Goal: Information Seeking & Learning: Check status

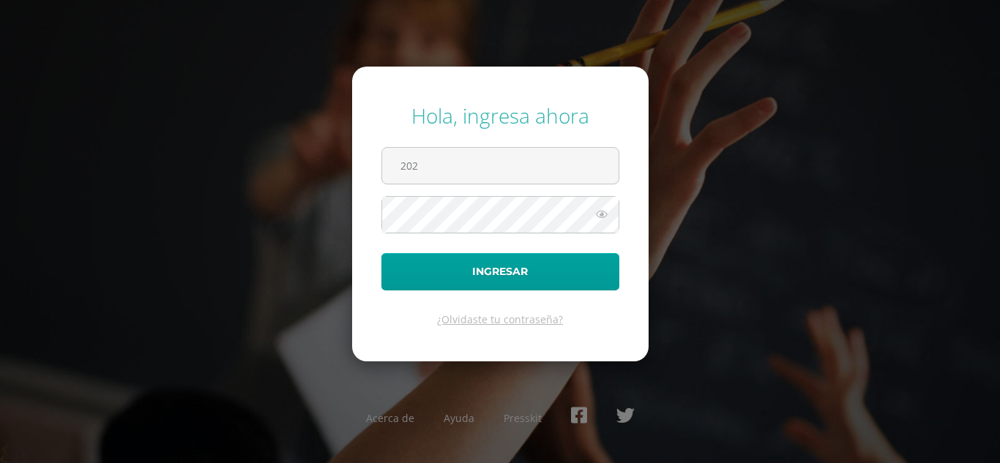
type input "2022007@maiagt.org"
click at [604, 223] on icon at bounding box center [601, 215] width 19 height 18
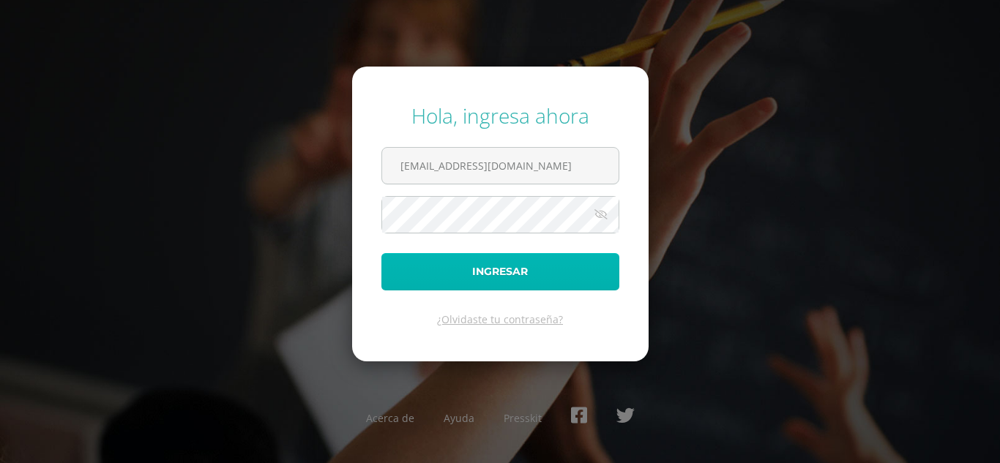
click at [583, 263] on button "Ingresar" at bounding box center [500, 271] width 238 height 37
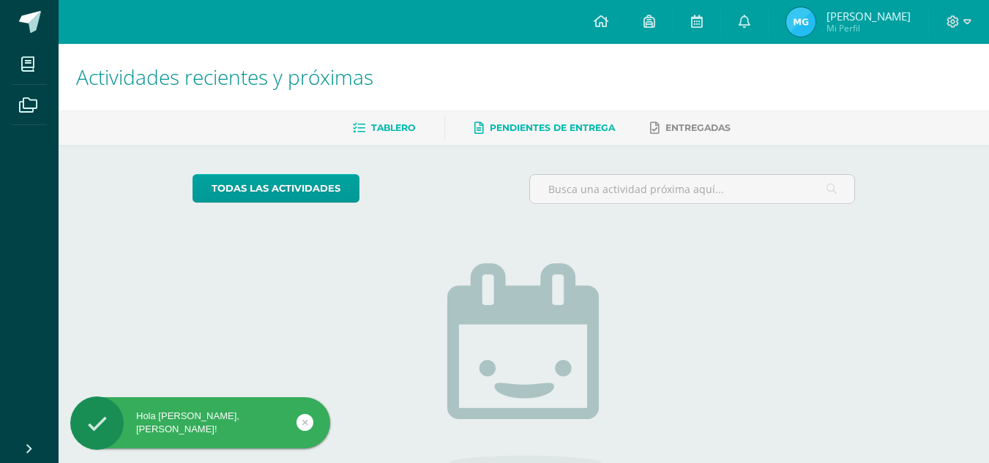
click at [599, 133] on span "Pendientes de entrega" at bounding box center [552, 127] width 125 height 11
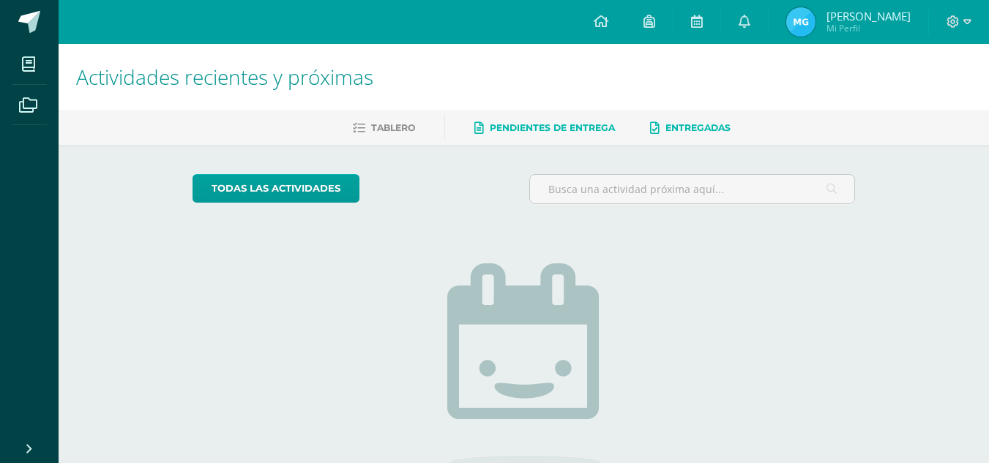
click at [688, 133] on span "Entregadas" at bounding box center [697, 127] width 65 height 11
click at [816, 15] on img at bounding box center [800, 21] width 29 height 29
click at [860, 11] on span "[PERSON_NAME]" at bounding box center [869, 16] width 84 height 15
click at [816, 15] on img at bounding box center [800, 21] width 29 height 29
click at [815, 22] on img at bounding box center [800, 21] width 29 height 29
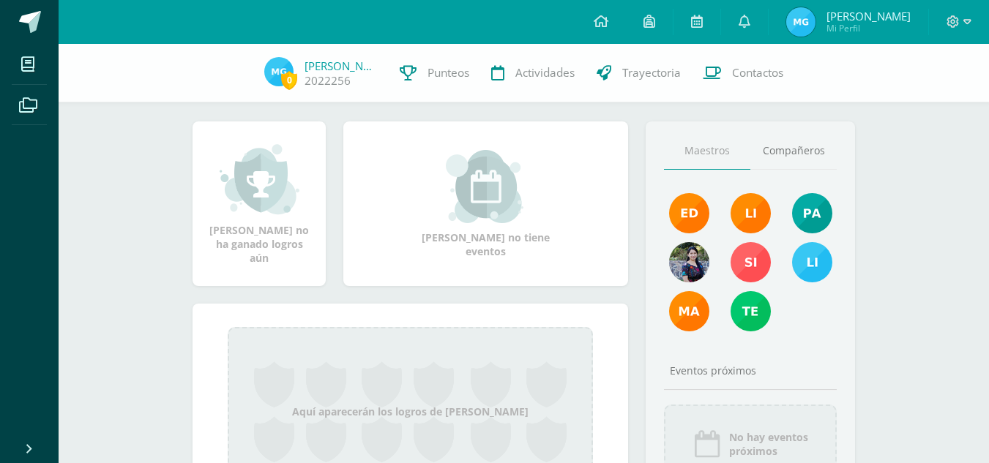
scroll to position [252, 0]
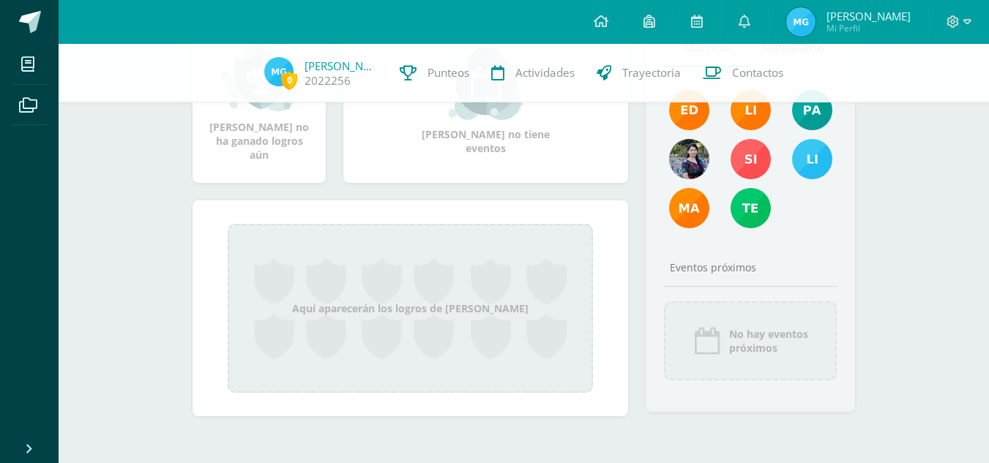
click at [457, 305] on div "Aquí aparecerán los logros de [PERSON_NAME]" at bounding box center [410, 308] width 365 height 169
click at [409, 321] on div "Aquí aparecerán los logros de [PERSON_NAME]" at bounding box center [410, 308] width 365 height 169
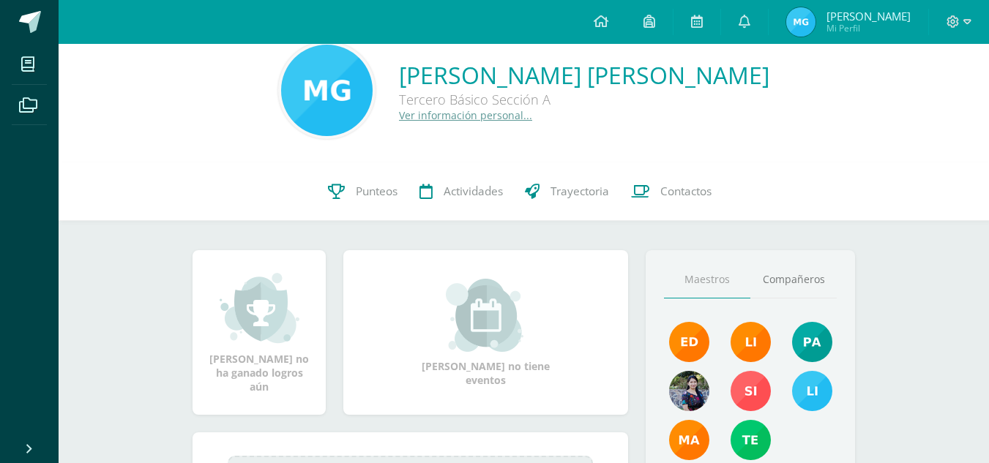
scroll to position [0, 0]
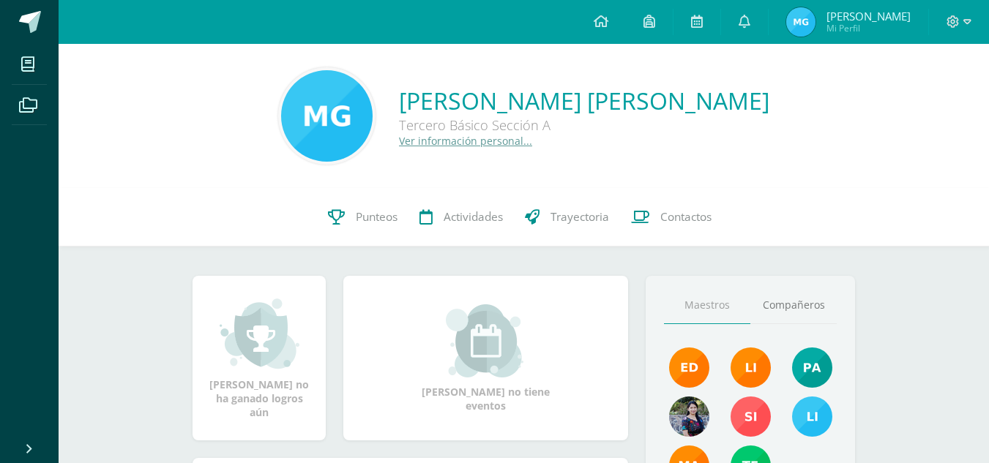
click at [857, 31] on span "Mi Perfil" at bounding box center [869, 28] width 84 height 12
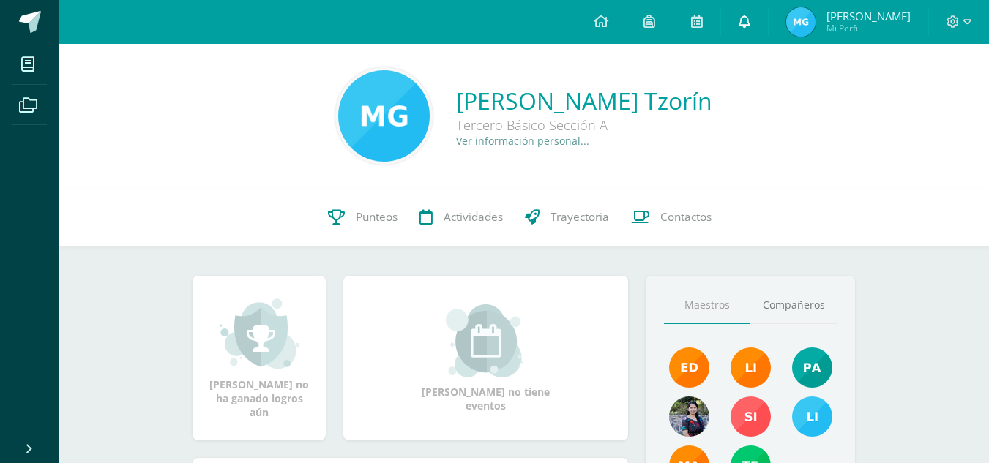
click at [750, 15] on icon at bounding box center [745, 21] width 12 height 13
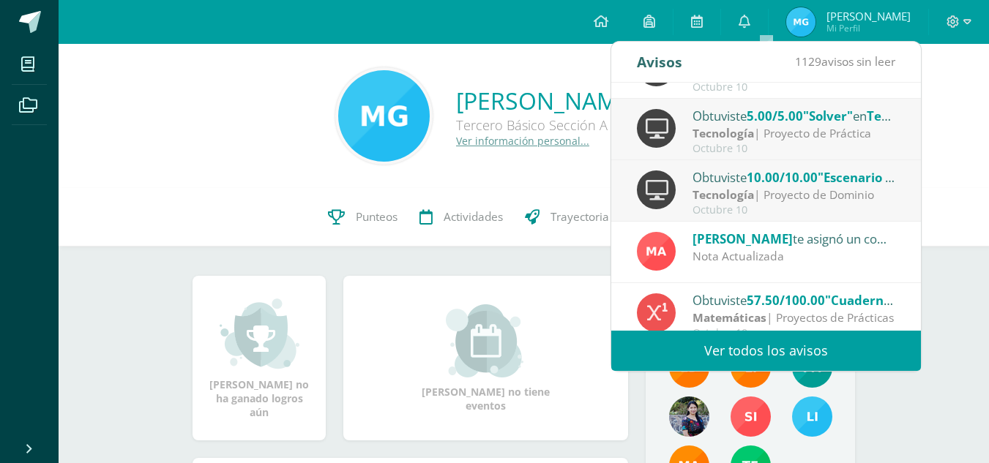
scroll to position [244, 0]
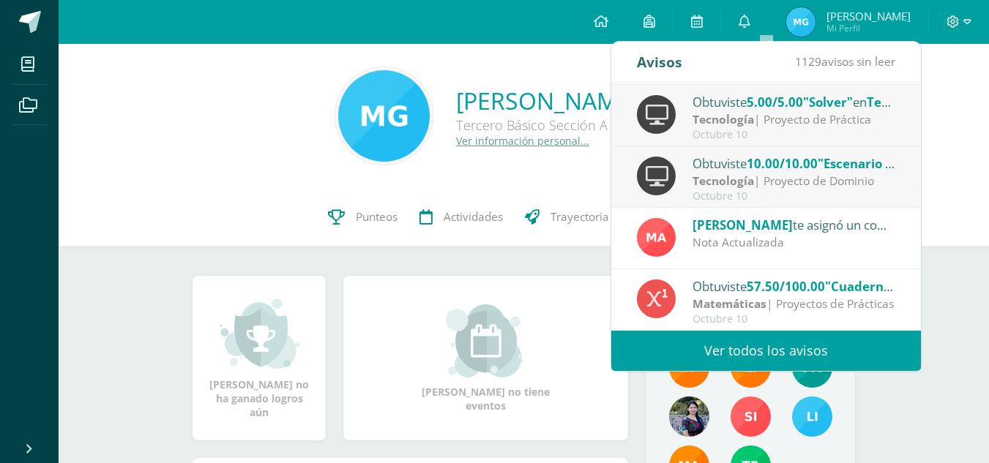
click at [771, 223] on span "[PERSON_NAME]" at bounding box center [743, 225] width 100 height 17
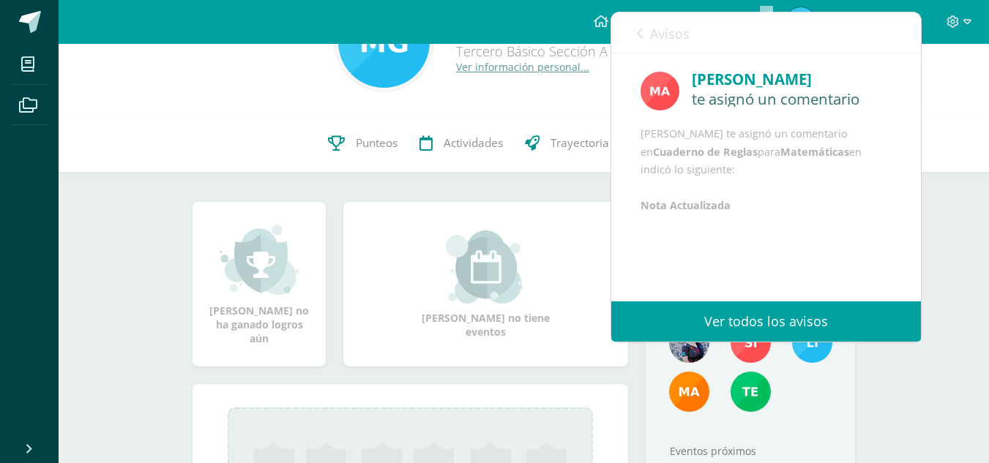
scroll to position [89, 0]
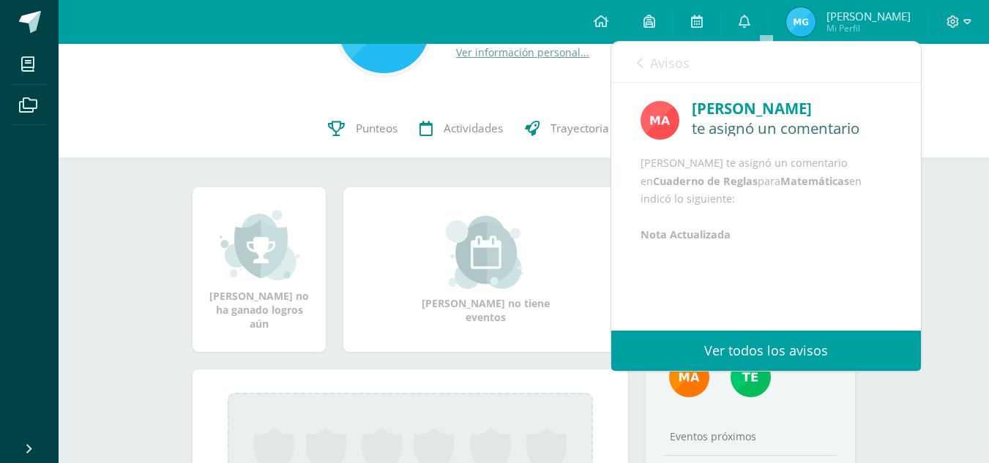
click at [685, 242] on b "Nota Actualizada" at bounding box center [686, 235] width 90 height 14
click at [639, 70] on link "Avisos" at bounding box center [663, 63] width 53 height 42
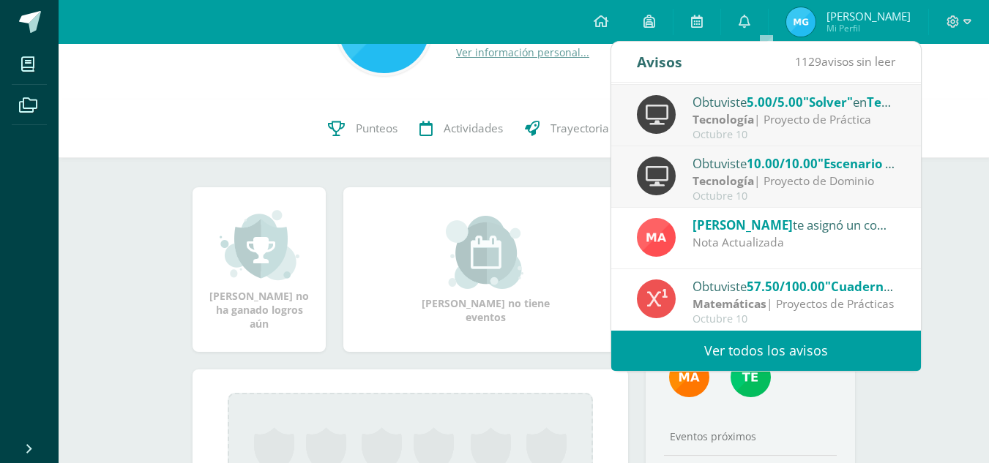
click at [741, 305] on strong "Matemáticas" at bounding box center [730, 304] width 74 height 16
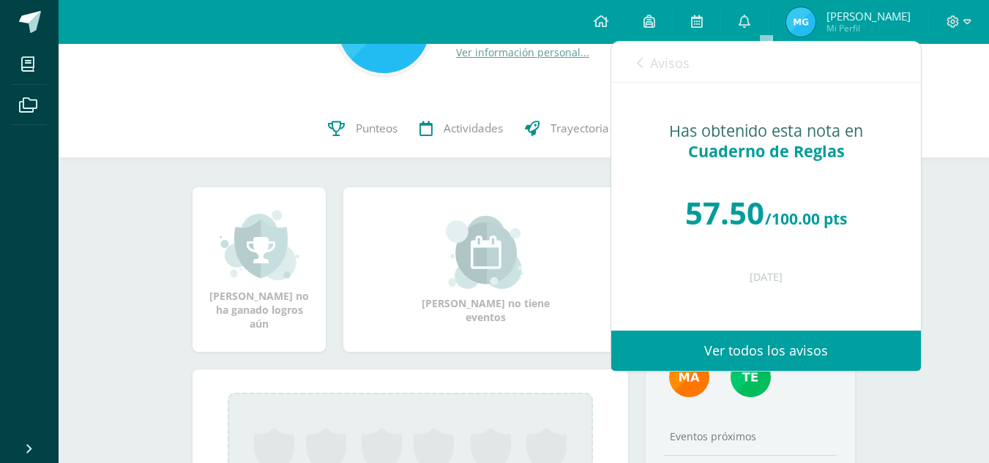
click at [643, 70] on link "Avisos" at bounding box center [663, 63] width 53 height 42
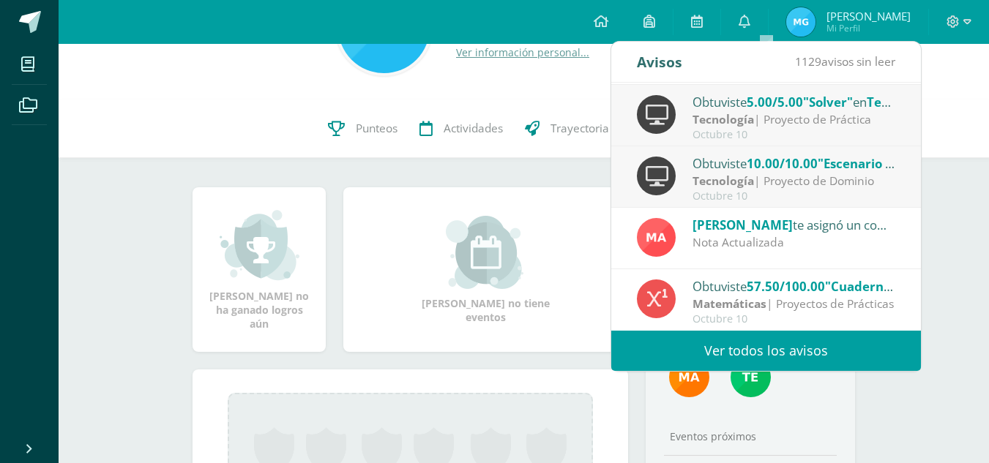
click at [761, 361] on link "Ver todos los avisos" at bounding box center [766, 351] width 310 height 40
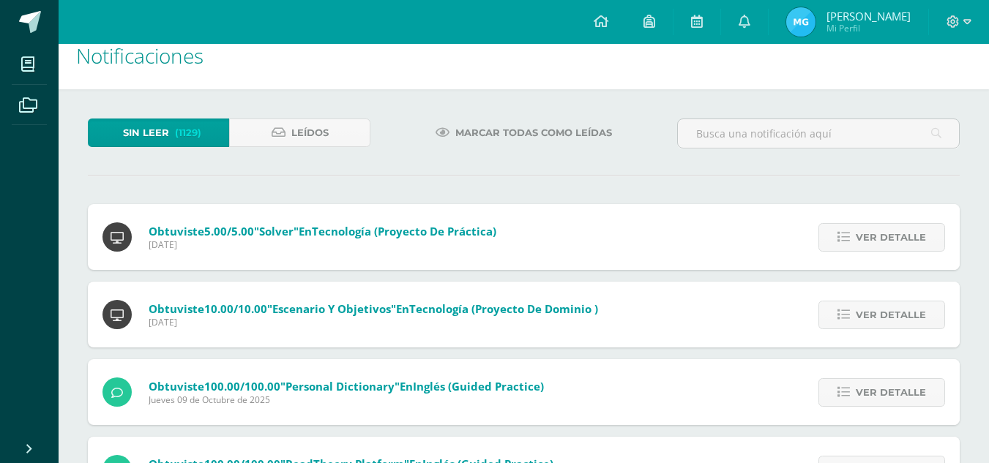
scroll to position [22, 0]
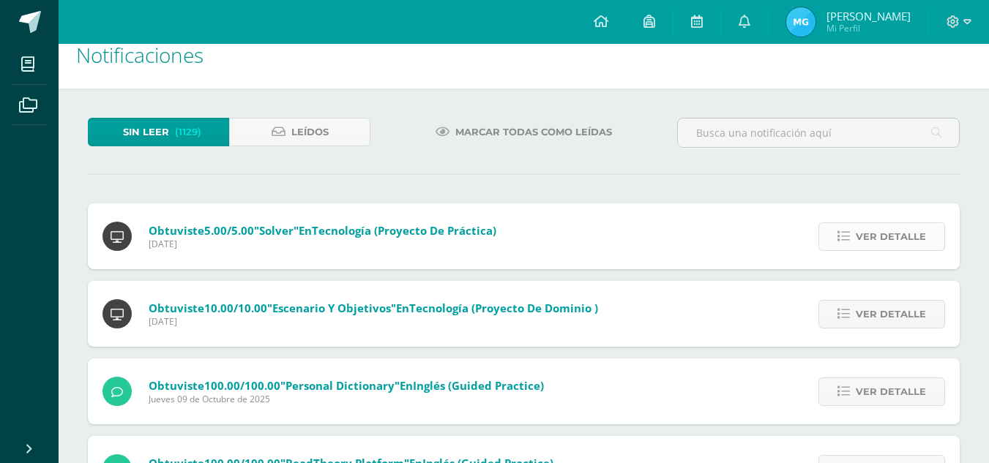
click at [877, 247] on span "Ver detalle" at bounding box center [891, 236] width 70 height 27
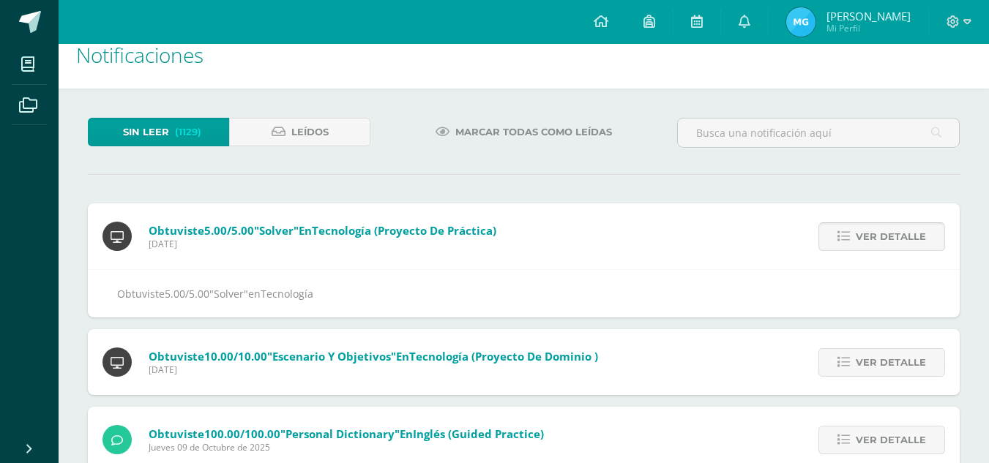
click at [877, 247] on span "Ver detalle" at bounding box center [891, 236] width 70 height 27
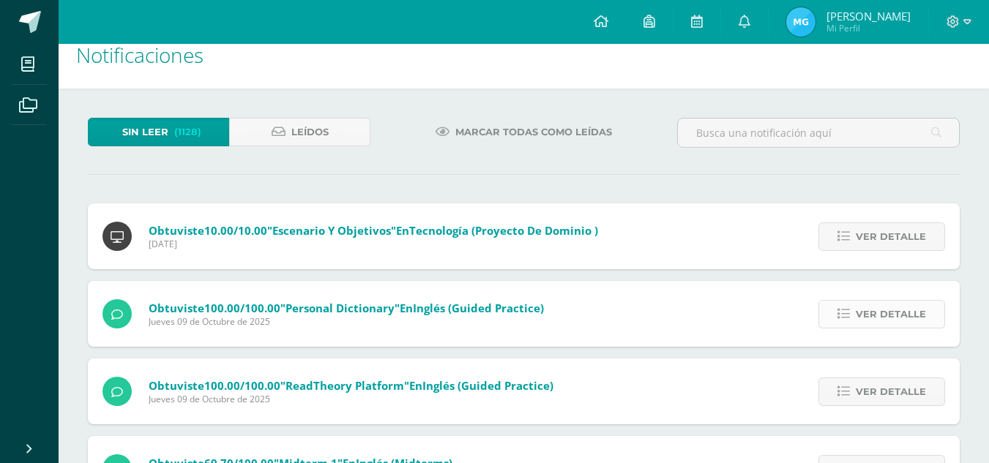
click at [880, 309] on span "Ver detalle" at bounding box center [891, 314] width 70 height 27
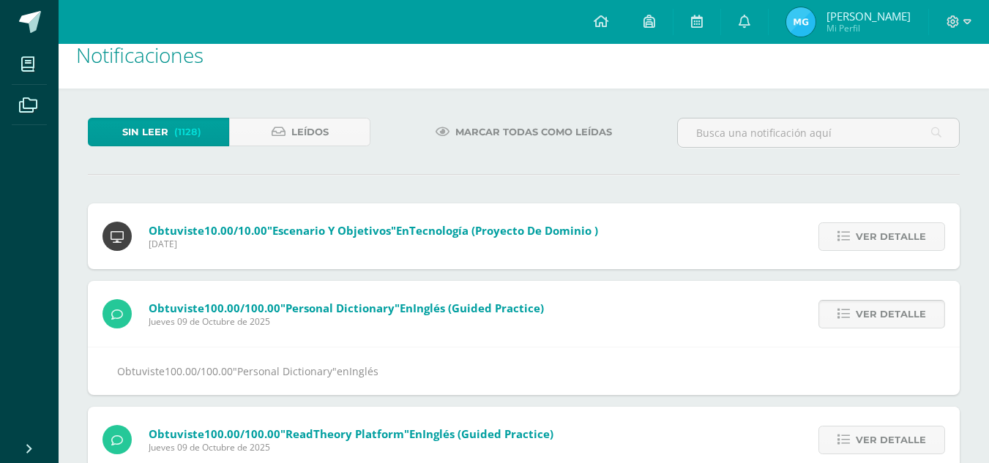
click at [880, 309] on span "Ver detalle" at bounding box center [891, 314] width 70 height 27
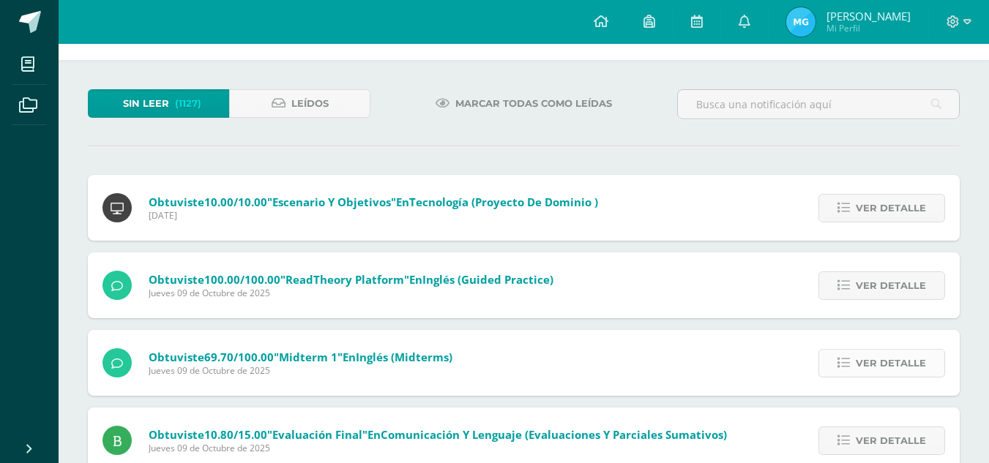
scroll to position [52, 0]
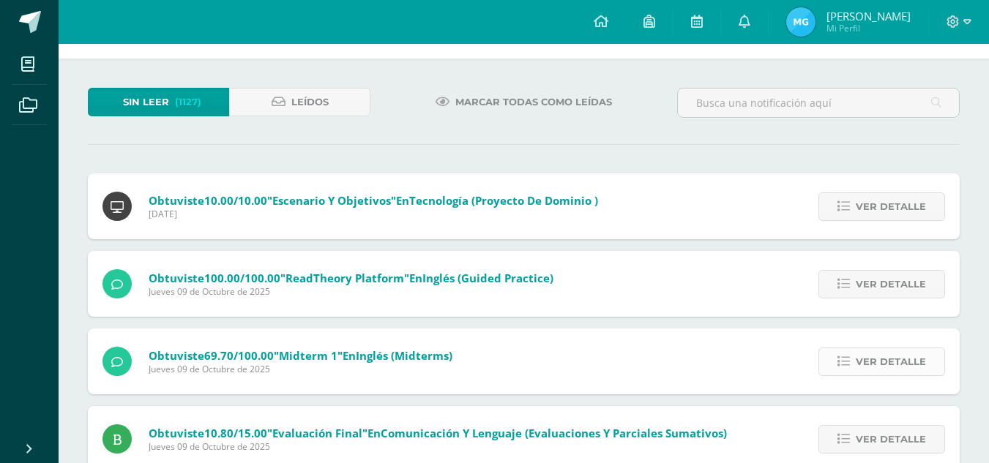
click at [875, 360] on span "Ver detalle" at bounding box center [891, 361] width 70 height 27
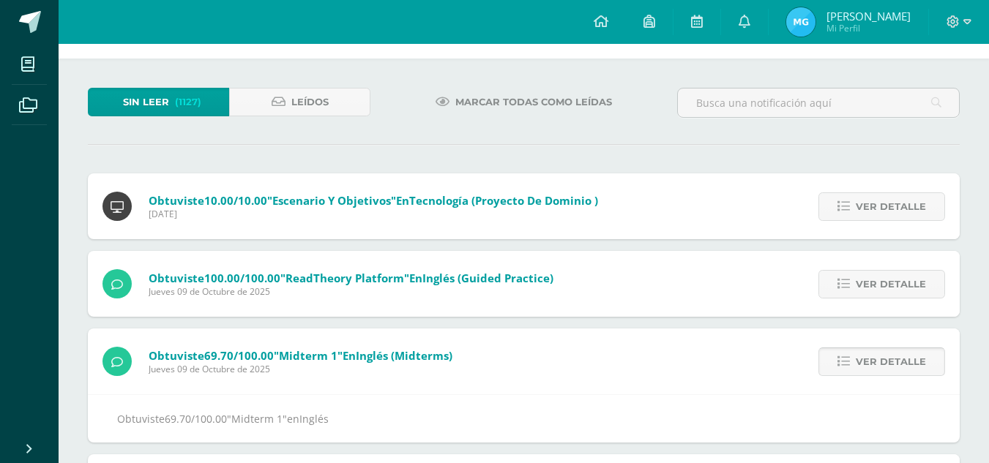
click at [875, 360] on span "Ver detalle" at bounding box center [891, 361] width 70 height 27
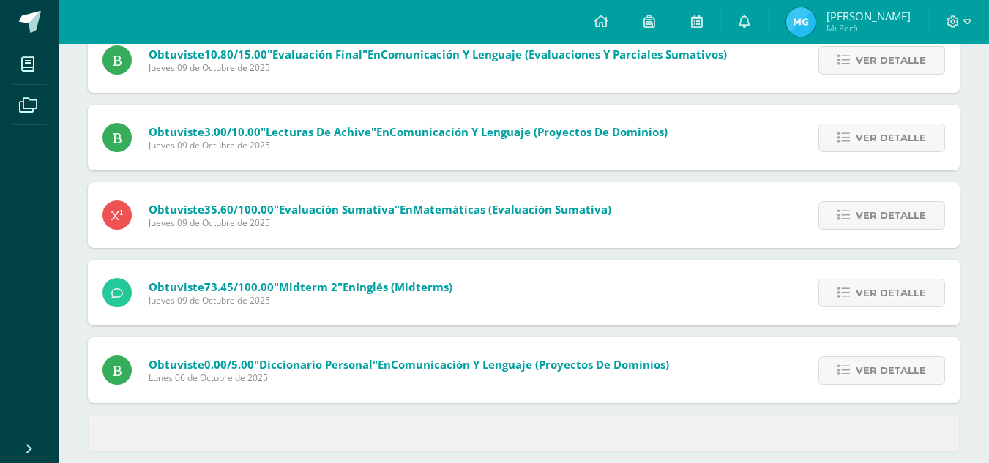
scroll to position [355, 0]
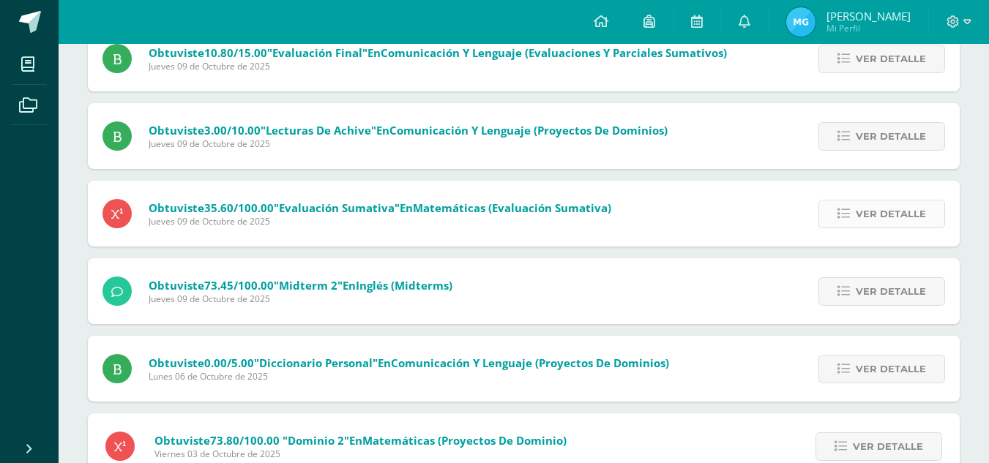
click at [887, 221] on span "Ver detalle" at bounding box center [891, 214] width 70 height 27
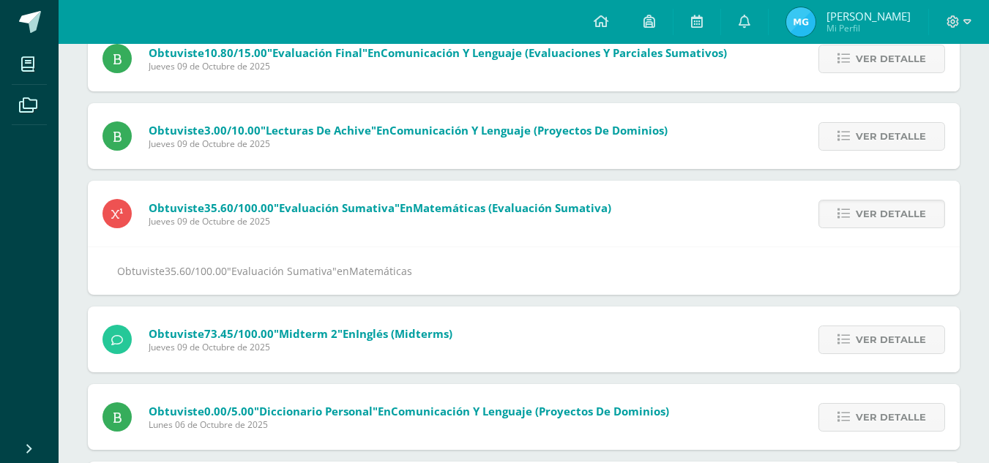
click at [334, 275] on span ""Evaluación Sumativa"" at bounding box center [282, 271] width 110 height 14
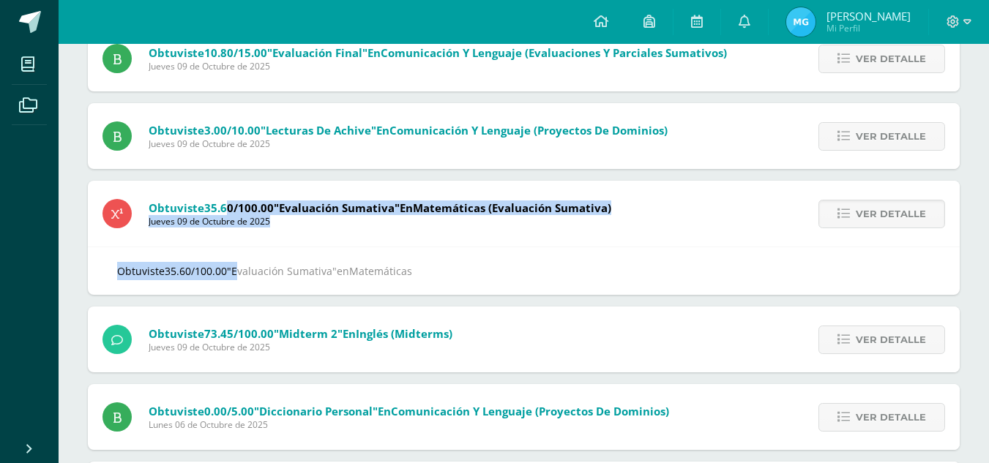
drag, startPoint x: 242, startPoint y: 268, endPoint x: 228, endPoint y: 205, distance: 64.3
click at [228, 205] on div "Obtuviste 35.60/100.00 "Evaluación Sumativa" en Matemáticas (Evaluación Sumativ…" at bounding box center [524, 238] width 872 height 114
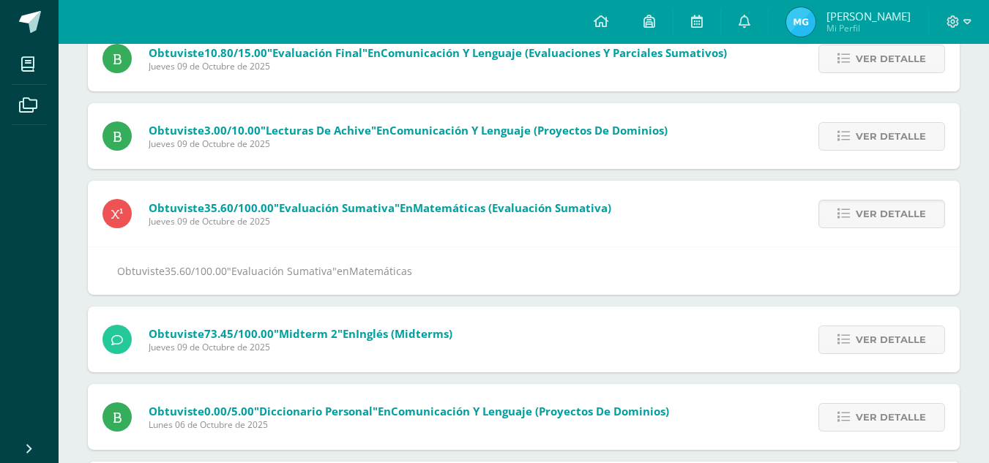
click at [219, 207] on span "35.60/100.00" at bounding box center [239, 208] width 70 height 15
click at [860, 207] on span "Ver detalle" at bounding box center [891, 214] width 70 height 27
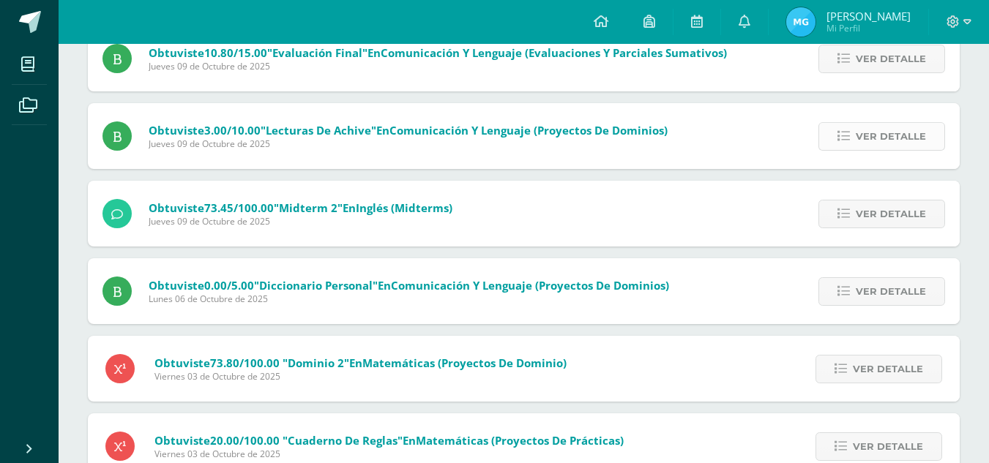
click at [872, 122] on link "Ver detalle" at bounding box center [882, 136] width 127 height 29
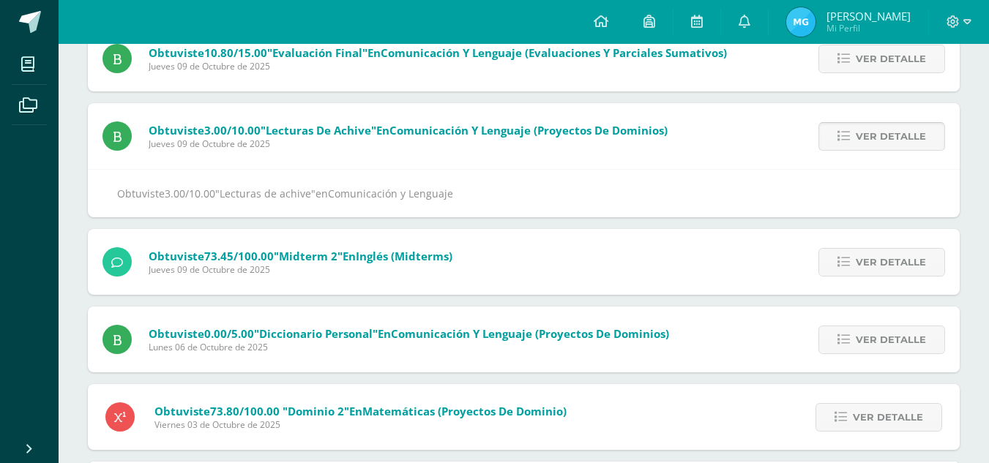
click at [872, 122] on link "Ver detalle" at bounding box center [882, 136] width 127 height 29
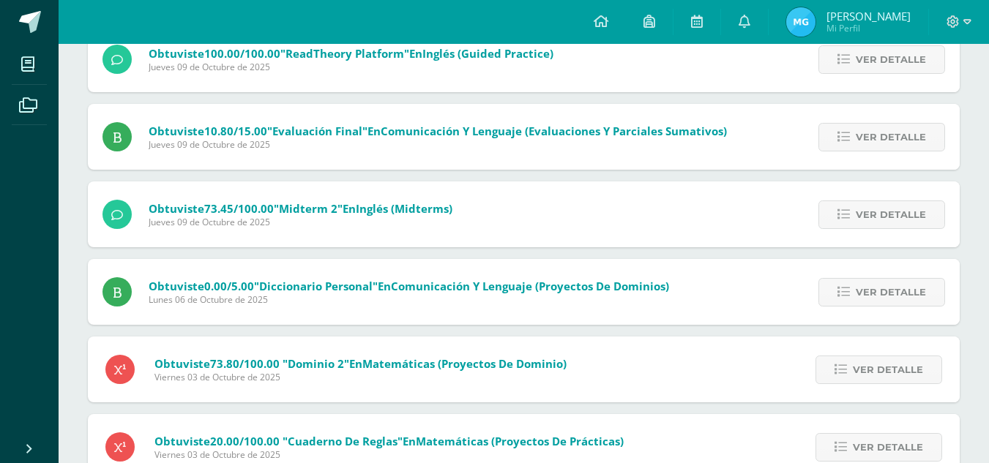
scroll to position [0, 0]
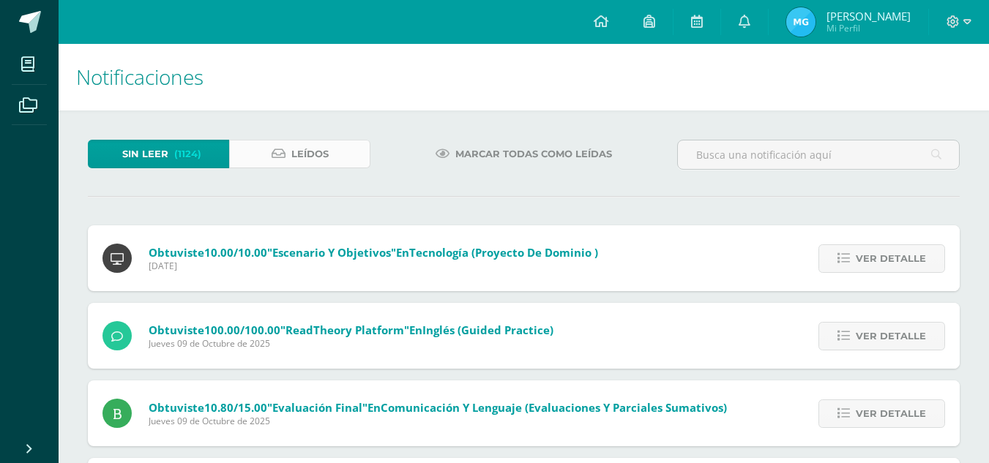
click at [334, 143] on link "Leídos" at bounding box center [299, 154] width 141 height 29
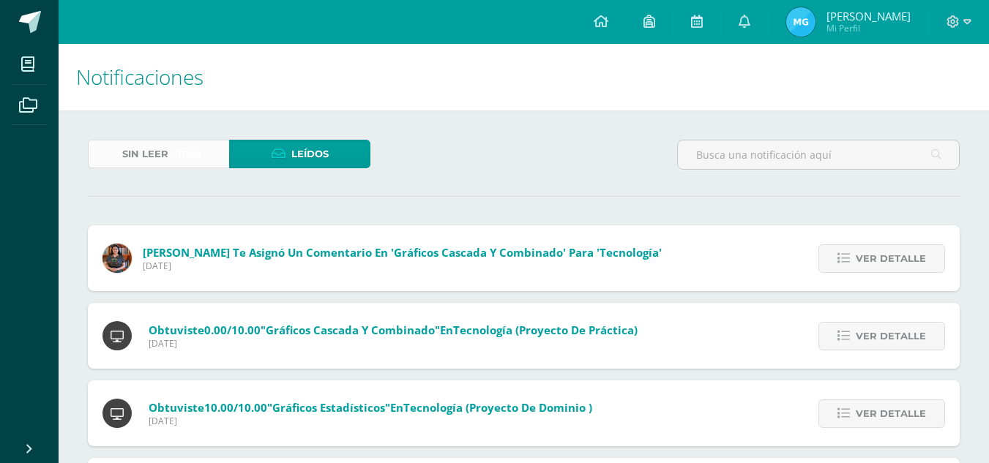
click at [211, 160] on link "Sin leer (1124)" at bounding box center [158, 154] width 141 height 29
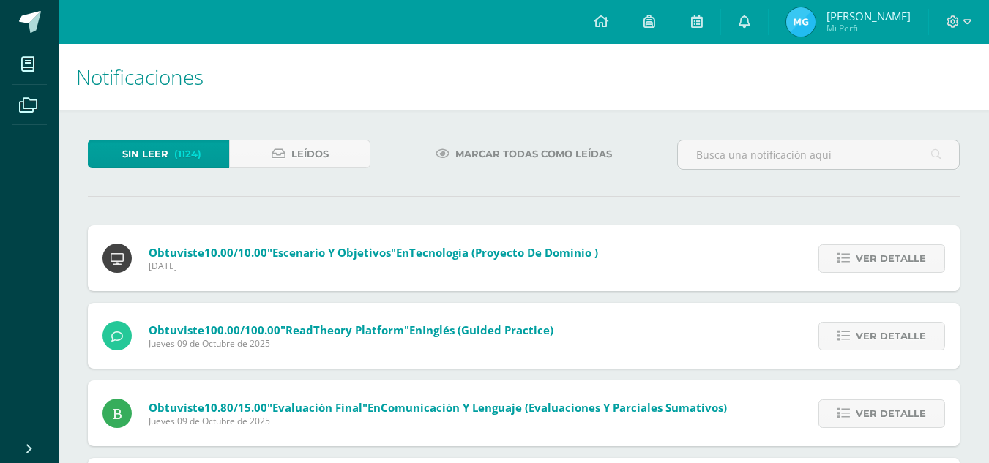
click at [816, 23] on img at bounding box center [800, 21] width 29 height 29
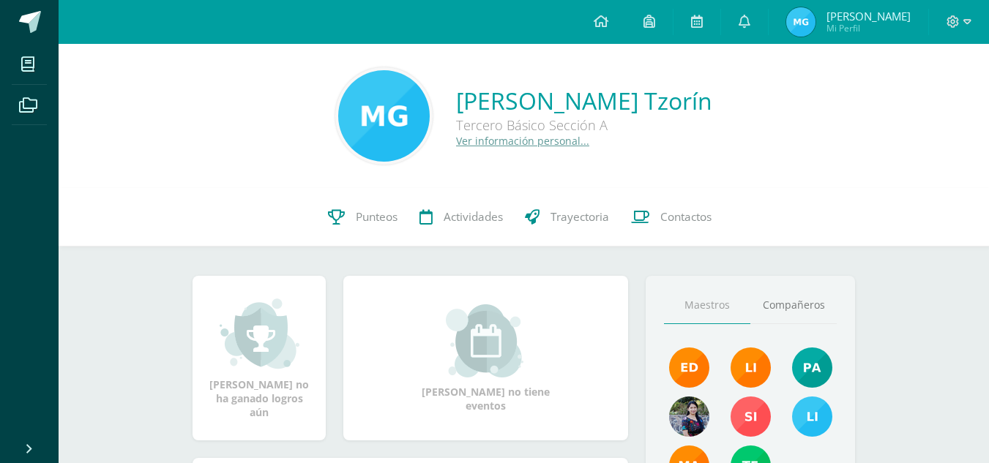
click at [511, 143] on link "Ver información personal..." at bounding box center [522, 141] width 133 height 14
click at [390, 116] on img at bounding box center [384, 116] width 92 height 92
click at [807, 310] on link "Compañeros" at bounding box center [793, 305] width 86 height 37
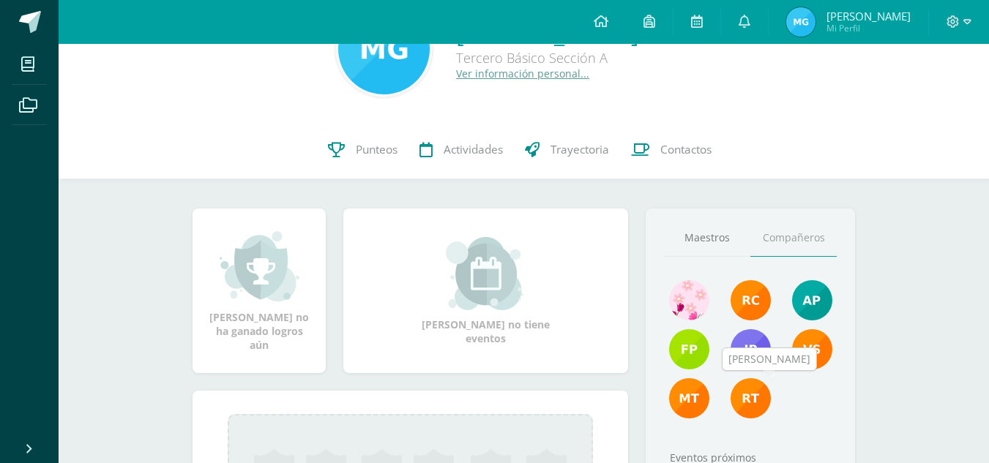
scroll to position [68, 0]
click at [740, 407] on img at bounding box center [751, 398] width 40 height 40
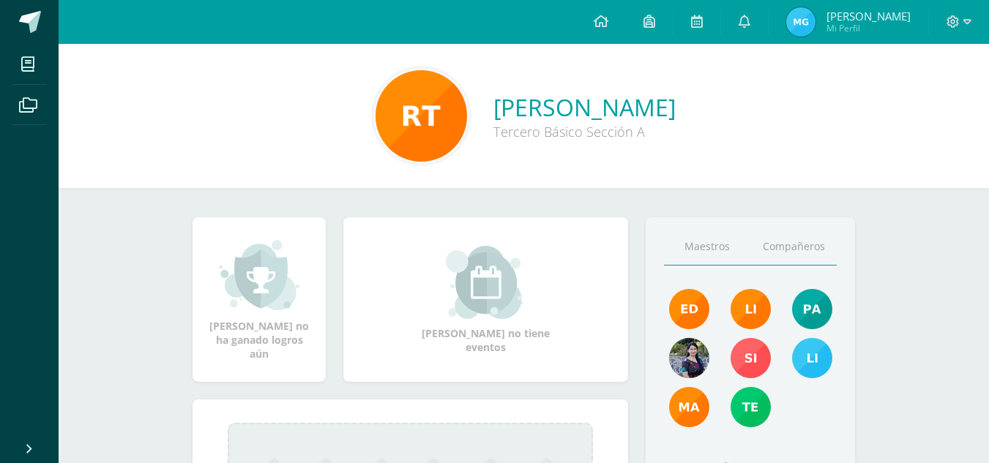
click at [785, 253] on link "Compañeros" at bounding box center [793, 246] width 86 height 37
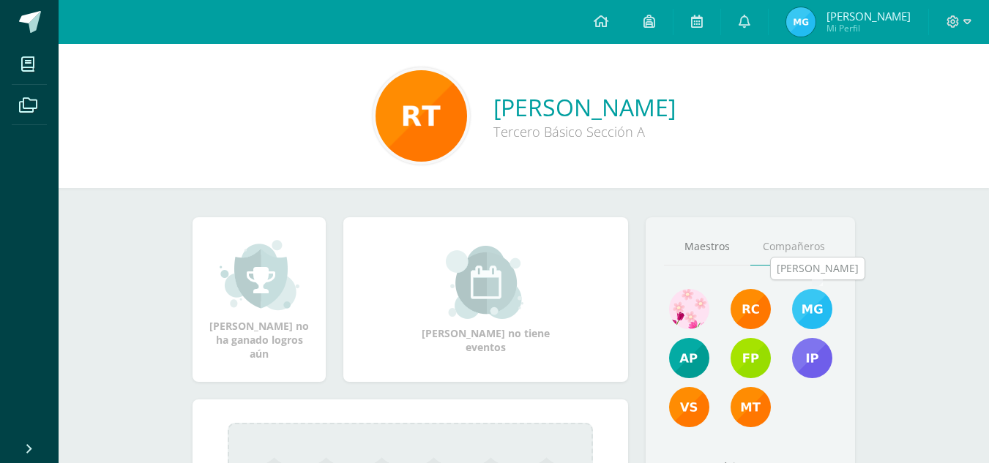
click at [817, 307] on img at bounding box center [812, 309] width 40 height 40
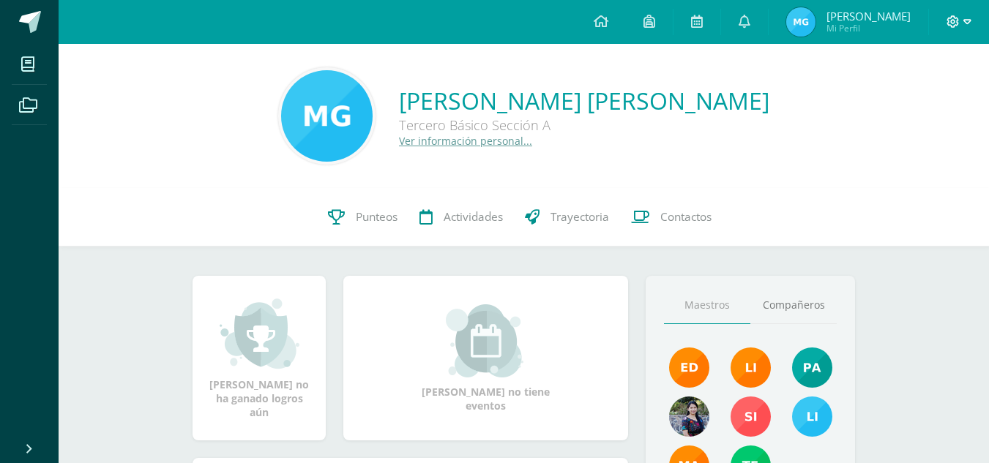
click at [953, 25] on icon at bounding box center [953, 21] width 13 height 13
click at [903, 97] on span "Cerrar sesión" at bounding box center [921, 99] width 66 height 14
